Goal: Information Seeking & Learning: Learn about a topic

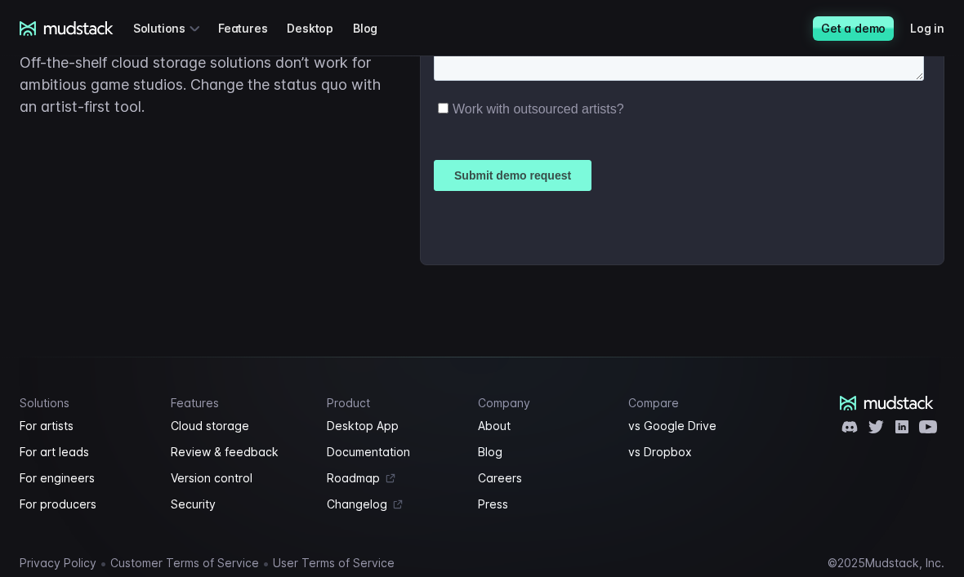
scroll to position [3980, 0]
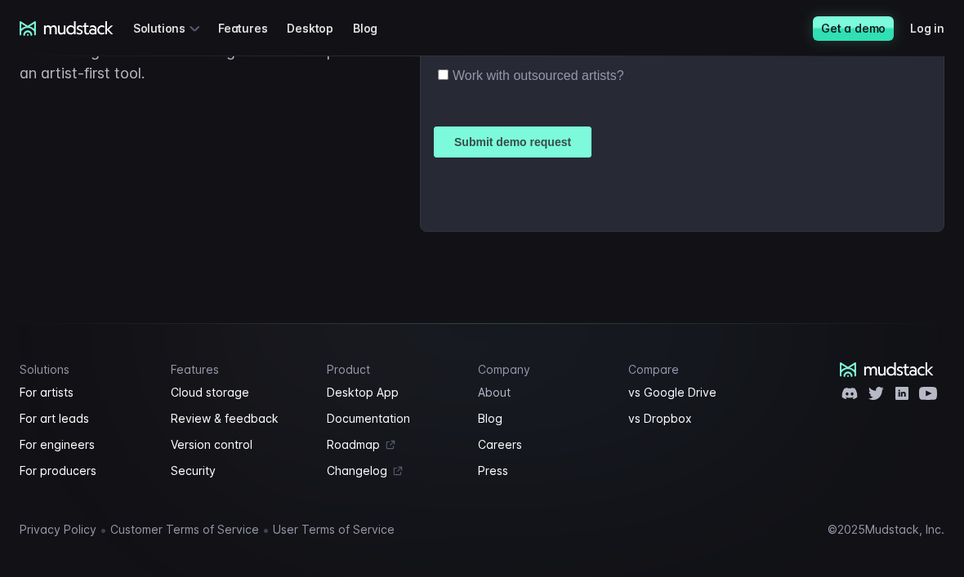
click at [494, 403] on link "About" at bounding box center [543, 394] width 131 height 20
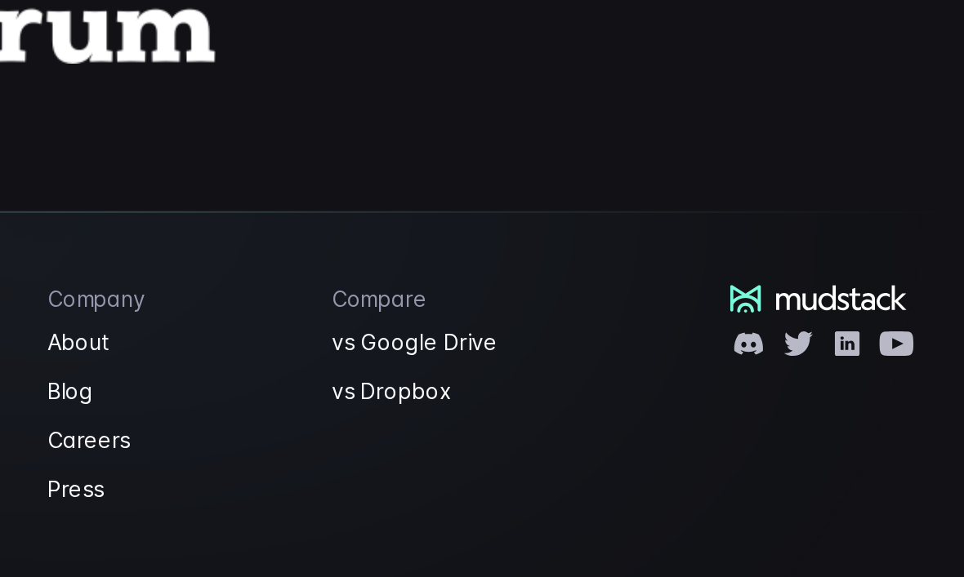
scroll to position [1764, 0]
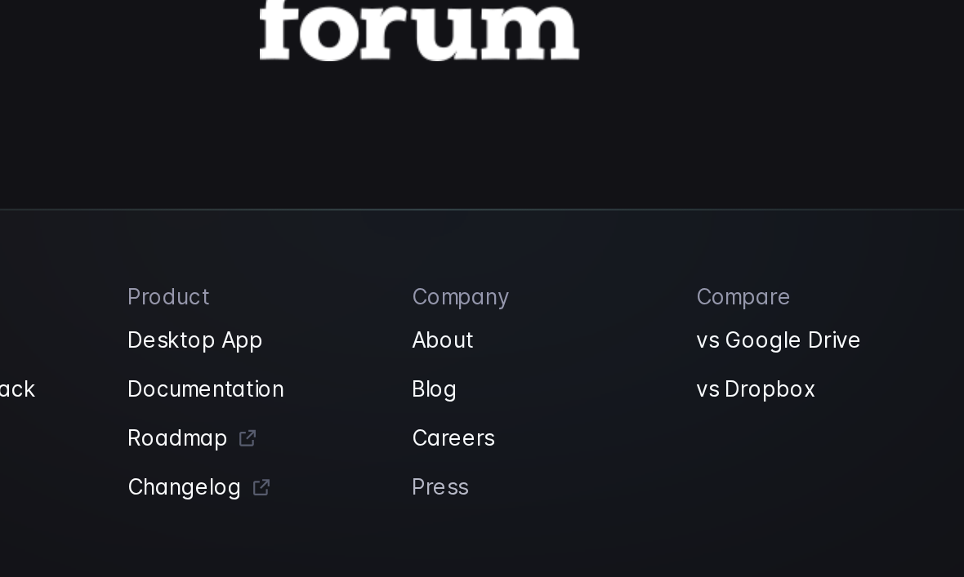
click at [478, 491] on link "Press" at bounding box center [543, 501] width 131 height 20
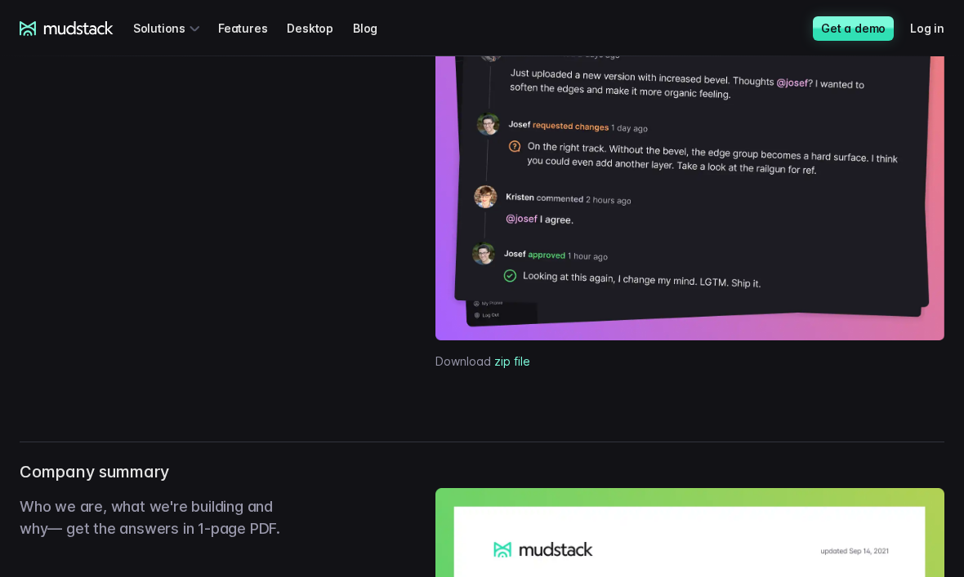
scroll to position [801, 0]
